Goal: Task Accomplishment & Management: Complete application form

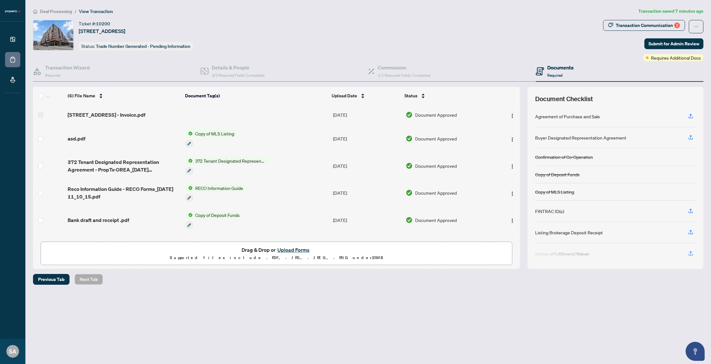
scroll to position [22, 0]
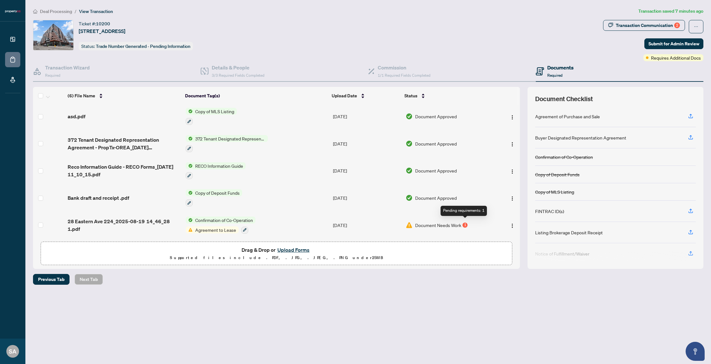
click at [464, 223] on div "1" at bounding box center [464, 225] width 5 height 5
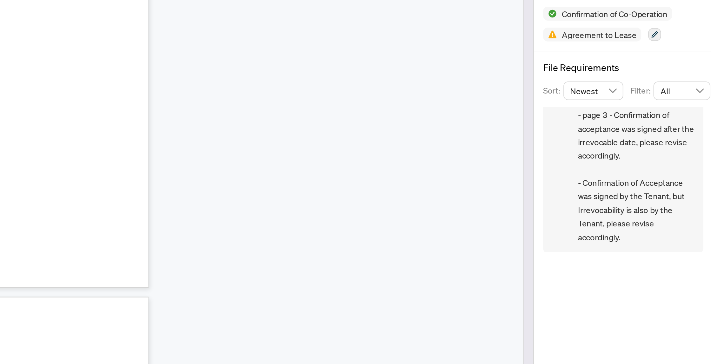
scroll to position [26, 0]
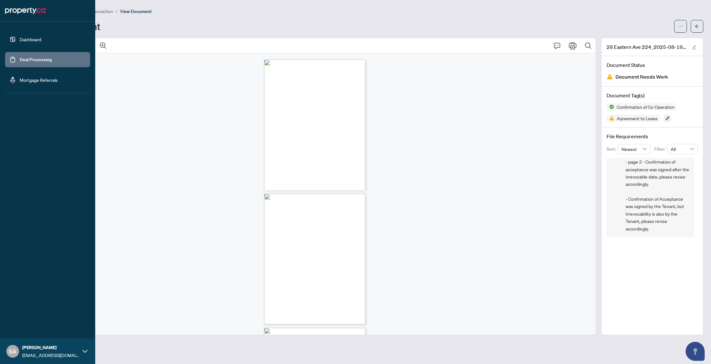
click at [20, 59] on link "Deal Processing" at bounding box center [36, 60] width 32 height 6
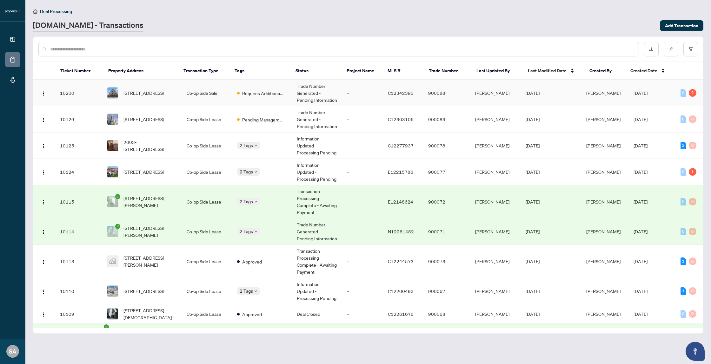
click at [220, 96] on td "Co-op Side Sale" at bounding box center [206, 93] width 50 height 26
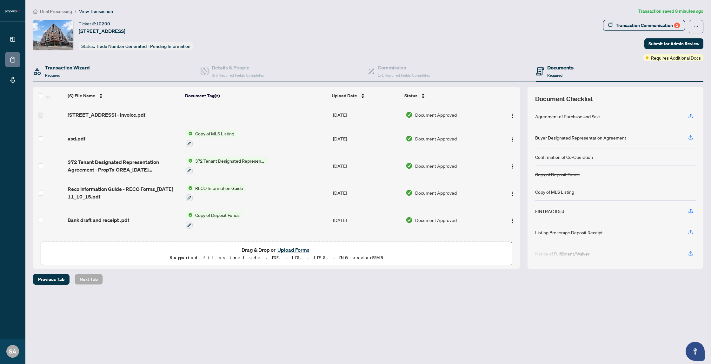
click at [120, 68] on div "Transaction Wizard Required" at bounding box center [116, 71] width 167 height 21
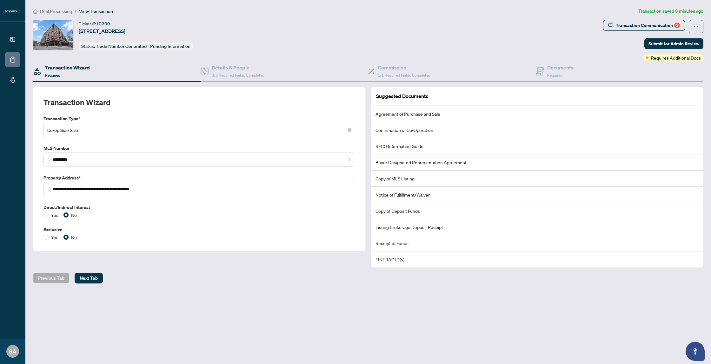
click at [122, 132] on span "Co-op Side Sale" at bounding box center [199, 130] width 304 height 12
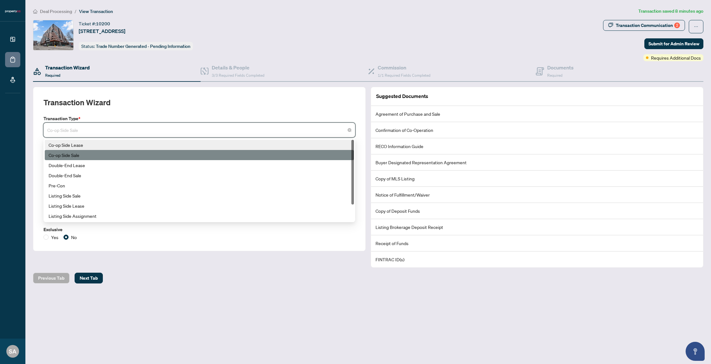
click at [122, 147] on div "Co-op Side Lease" at bounding box center [199, 144] width 301 height 7
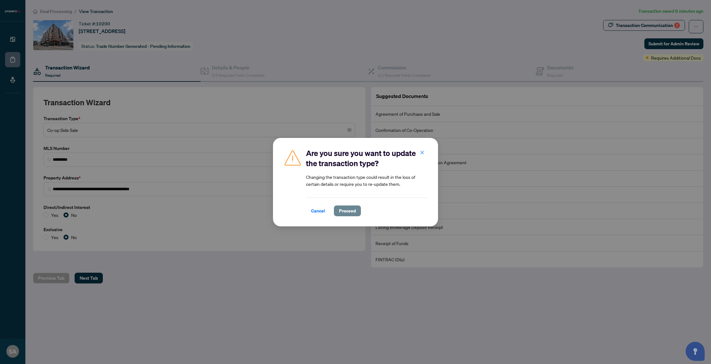
click at [347, 212] on span "Proceed" at bounding box center [347, 211] width 17 height 10
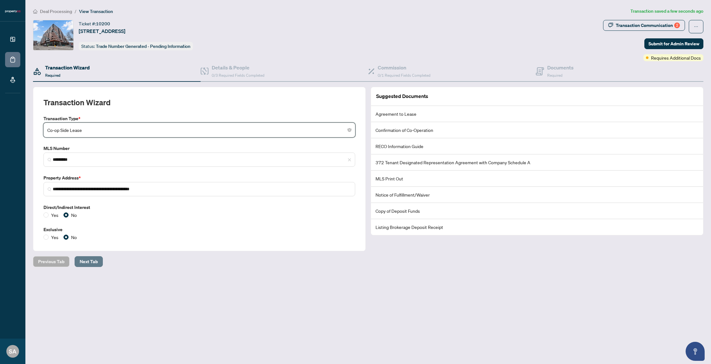
click at [90, 260] on span "Next Tab" at bounding box center [89, 262] width 18 height 10
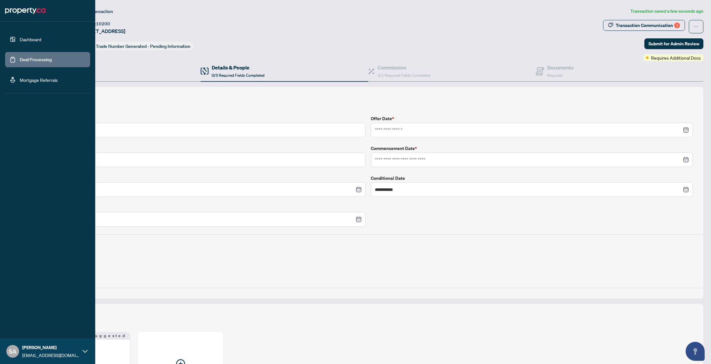
click at [20, 61] on link "Deal Processing" at bounding box center [36, 60] width 32 height 6
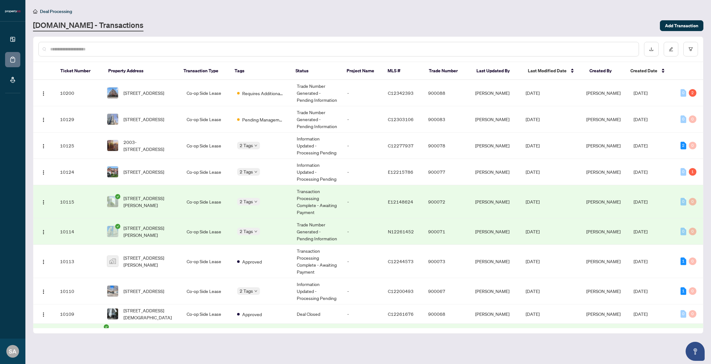
click at [226, 23] on div "[DOMAIN_NAME] - Transactions" at bounding box center [344, 25] width 623 height 11
